Goal: Information Seeking & Learning: Check status

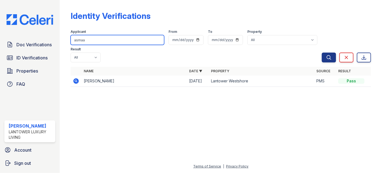
drag, startPoint x: 79, startPoint y: 40, endPoint x: 58, endPoint y: 43, distance: 21.4
click at [59, 43] on div "Doc Verifications ID Verifications Properties FAQ [PERSON_NAME] Lantower Luxury…" at bounding box center [191, 86] width 382 height 173
type input "ARIEL"
click at [322, 53] on button "Search" at bounding box center [329, 58] width 14 height 10
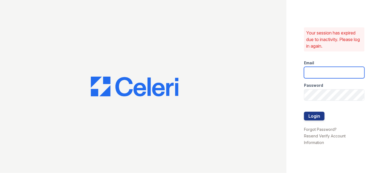
type input "[EMAIL_ADDRESS][DOMAIN_NAME]"
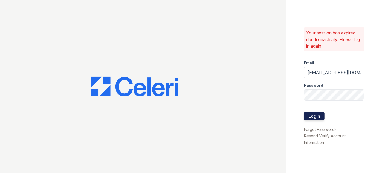
click at [319, 114] on button "Login" at bounding box center [314, 116] width 21 height 9
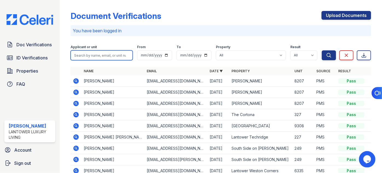
click at [101, 55] on input "search" at bounding box center [102, 55] width 62 height 10
type input "ARIEL"
click at [322, 50] on button "Search" at bounding box center [329, 55] width 14 height 10
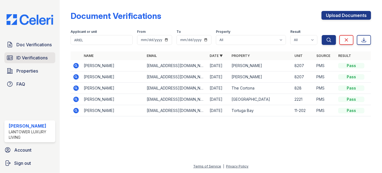
click at [13, 54] on icon at bounding box center [10, 57] width 7 height 7
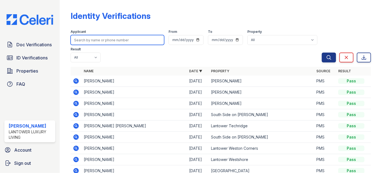
click at [77, 42] on input "search" at bounding box center [118, 40] width 94 height 10
type input "ARIEL"
click at [322, 53] on button "Search" at bounding box center [329, 58] width 14 height 10
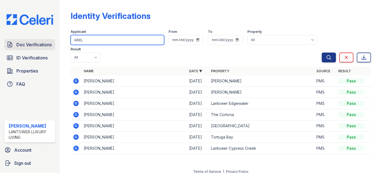
drag, startPoint x: 111, startPoint y: 37, endPoint x: 35, endPoint y: 40, distance: 76.4
click at [36, 40] on div "Doc Verifications ID Verifications Properties FAQ Paola Materan Orozco Lantower…" at bounding box center [191, 86] width 382 height 173
type input "SANDRA"
click at [322, 53] on button "Search" at bounding box center [329, 58] width 14 height 10
